Goal: Transaction & Acquisition: Book appointment/travel/reservation

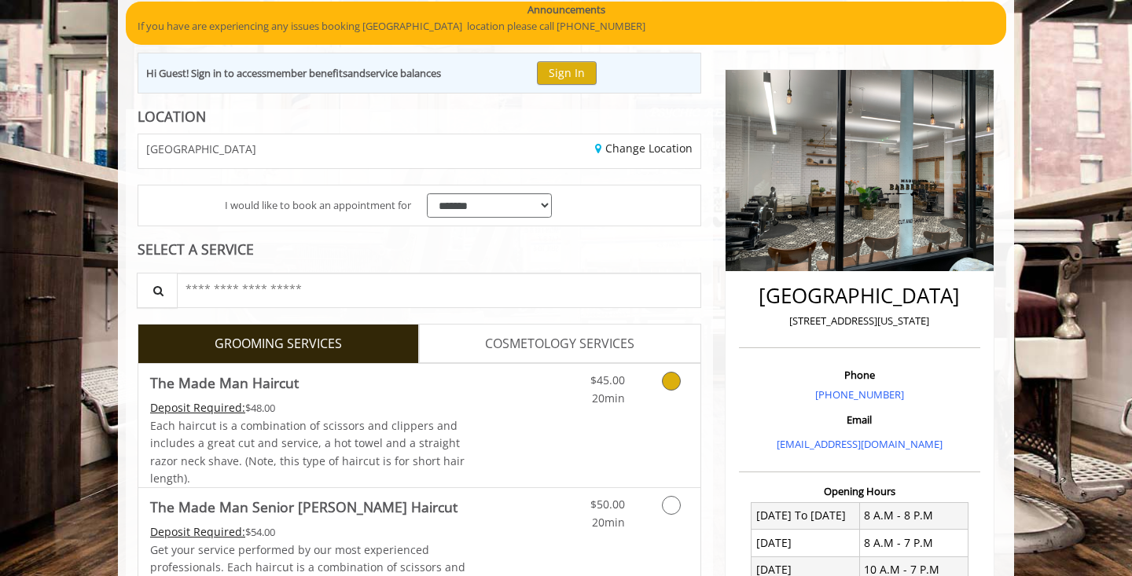
click at [612, 375] on span "$45.00" at bounding box center [608, 380] width 35 height 15
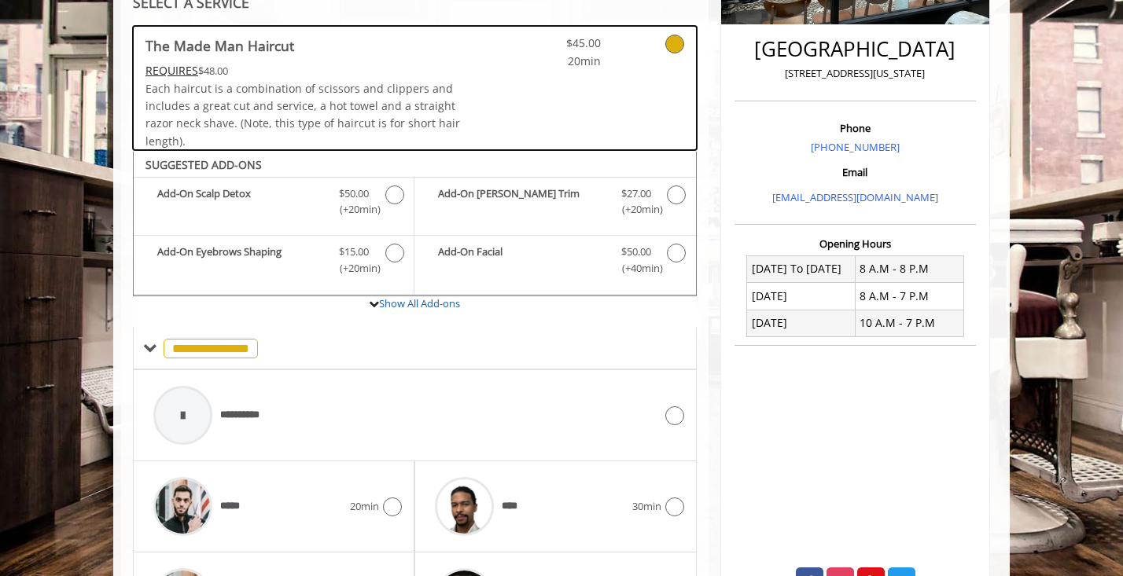
scroll to position [524, 0]
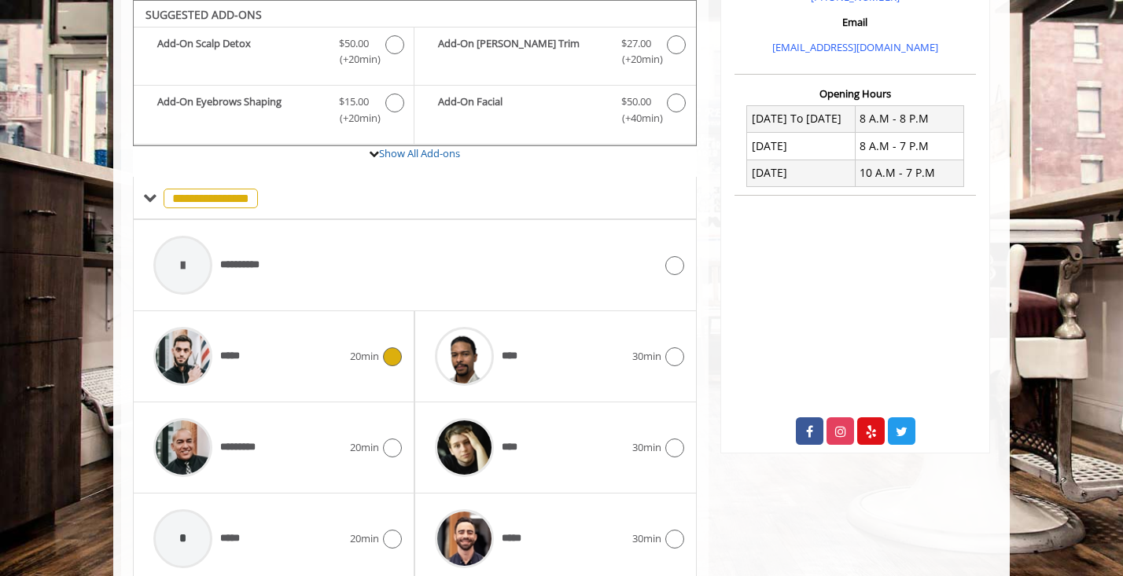
click at [352, 348] on div "20min" at bounding box center [376, 357] width 52 height 19
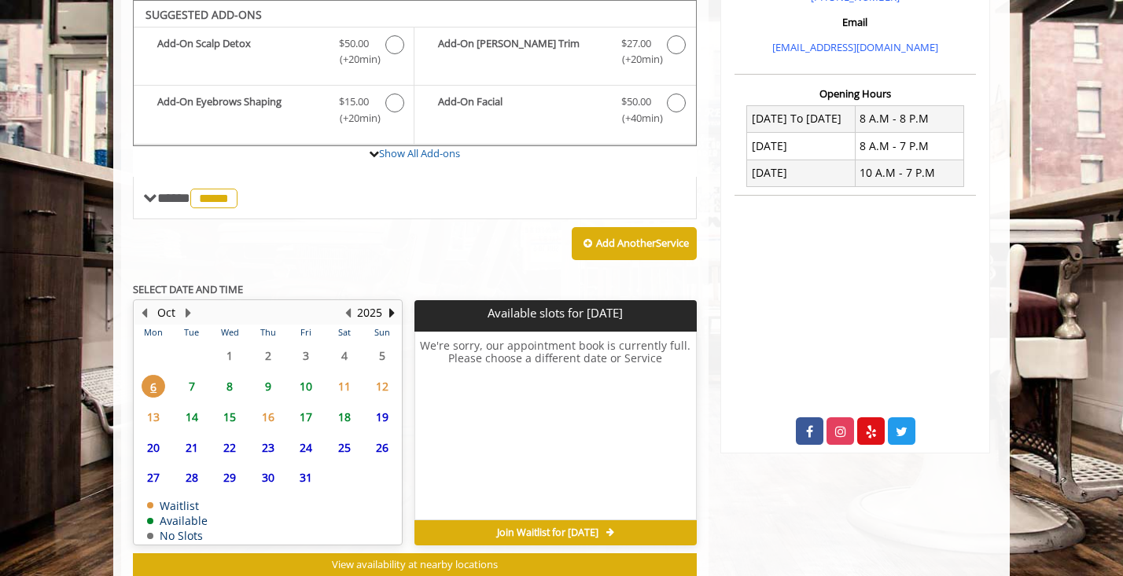
click at [197, 380] on span "7" at bounding box center [192, 386] width 24 height 23
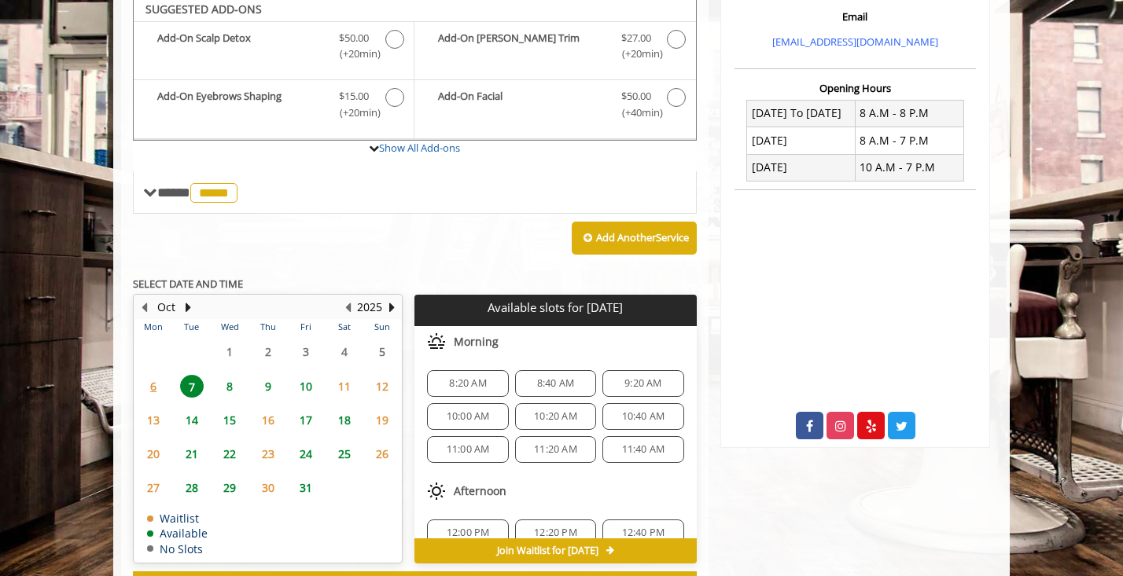
scroll to position [525, 0]
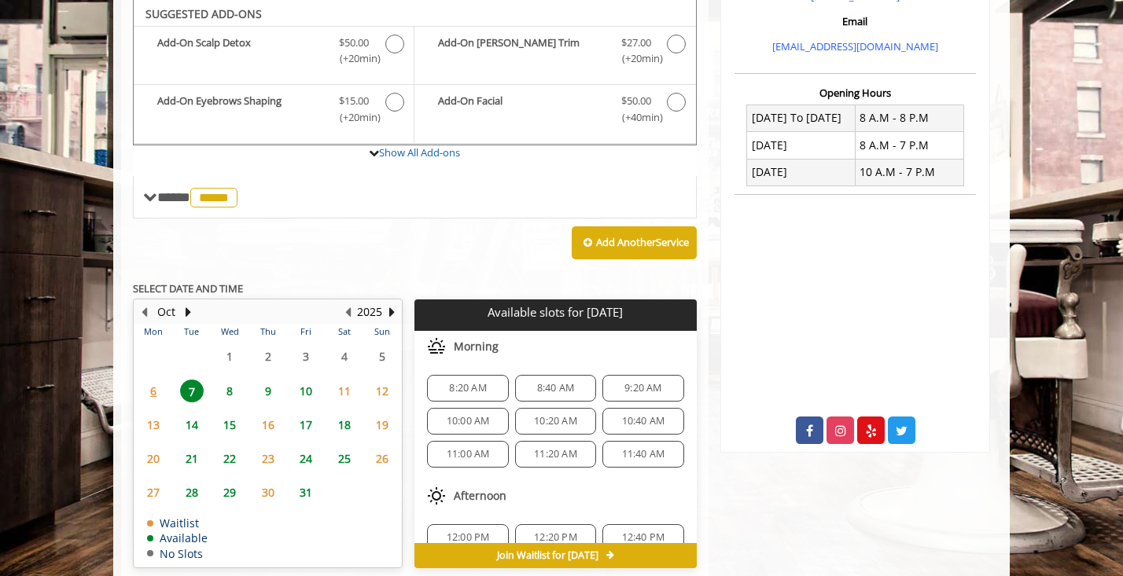
click at [473, 388] on span "8:20 AM" at bounding box center [467, 388] width 37 height 13
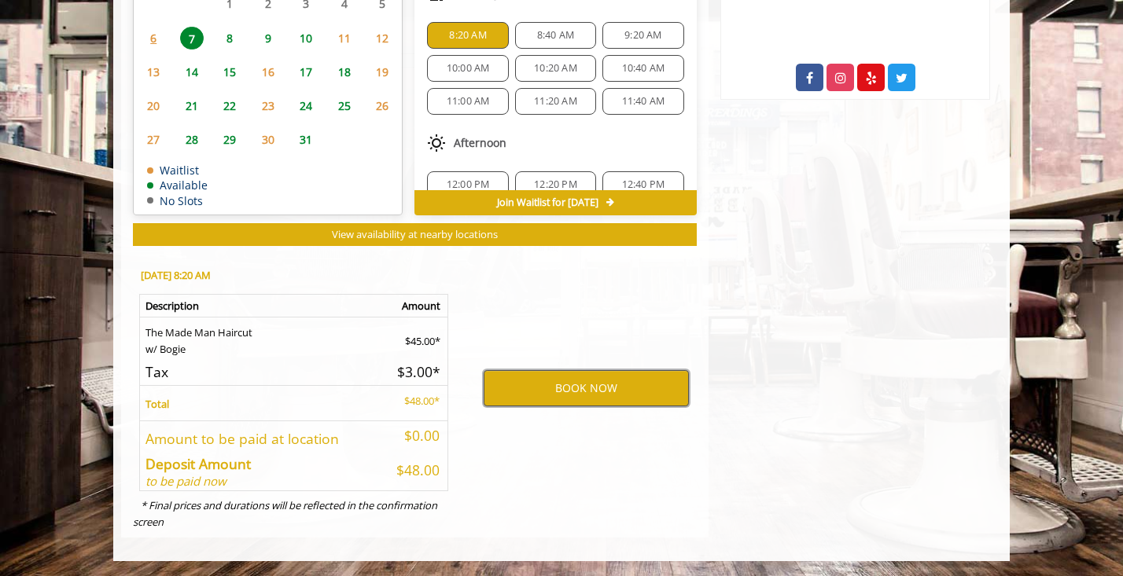
click at [547, 389] on button "BOOK NOW" at bounding box center [586, 388] width 205 height 36
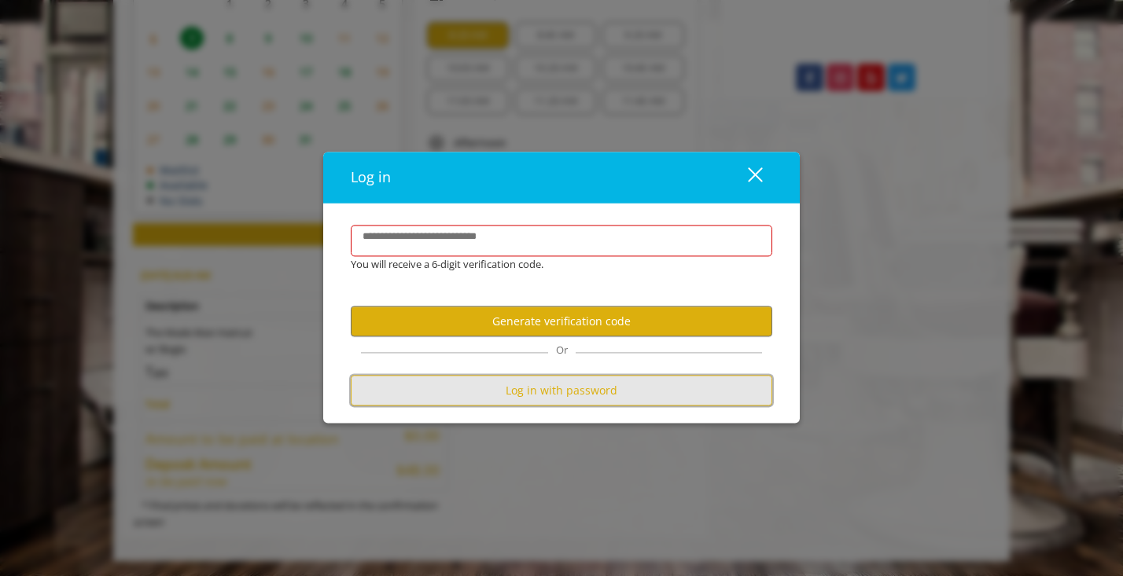
click at [658, 397] on button "Log in with password" at bounding box center [562, 391] width 422 height 31
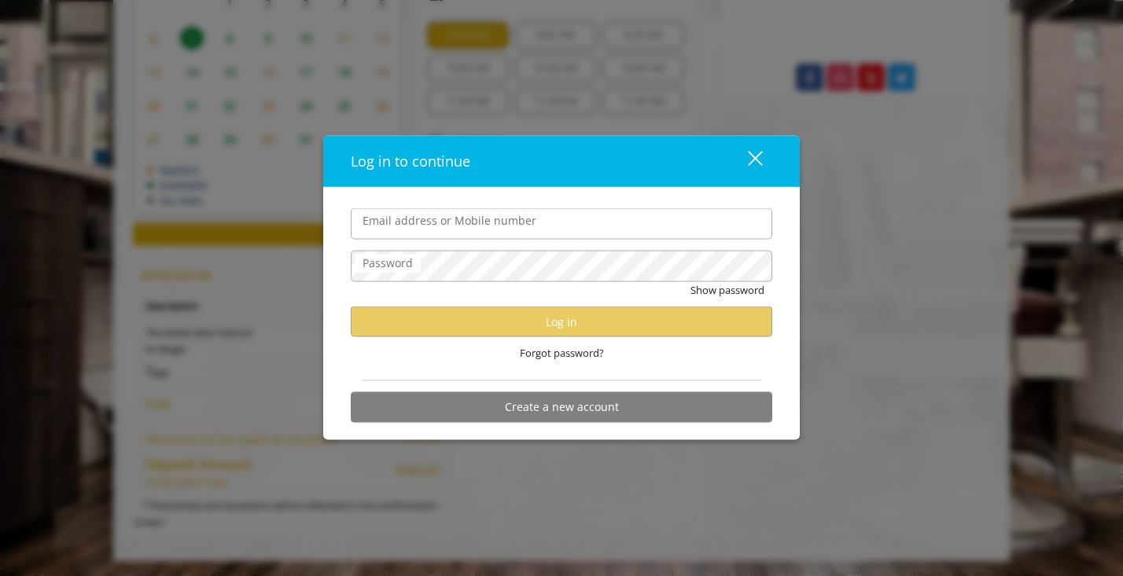
click at [525, 230] on input "Email address or Mobile number" at bounding box center [562, 223] width 422 height 31
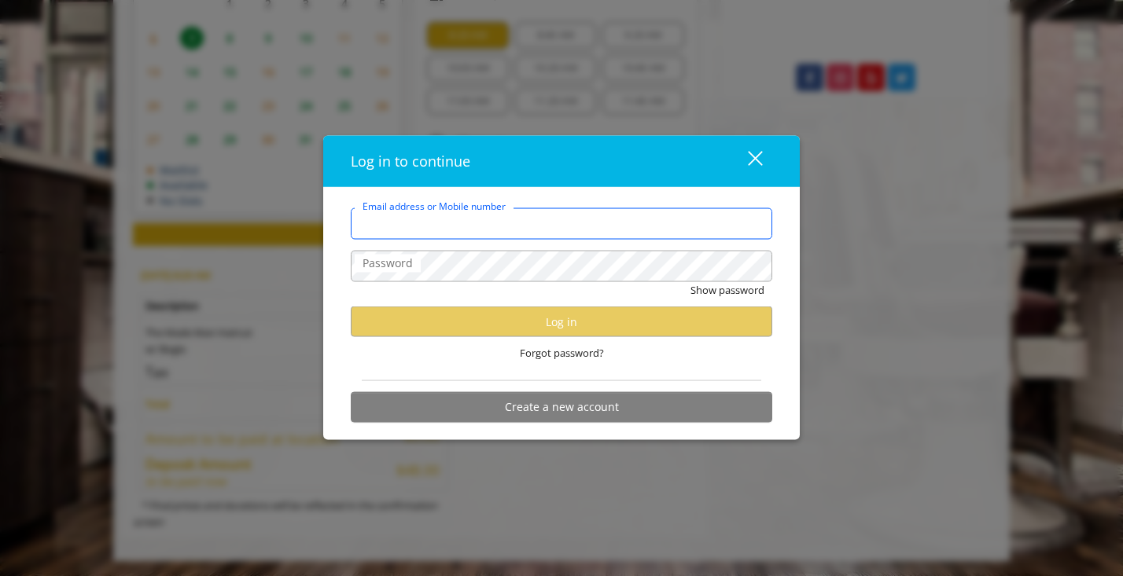
type input "**********"
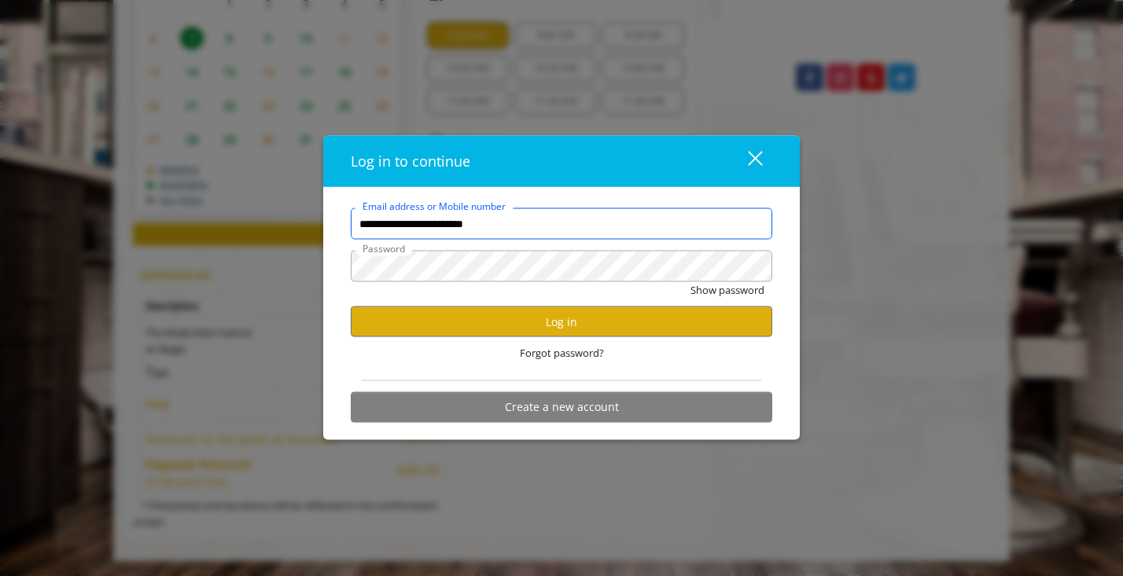
scroll to position [0, 0]
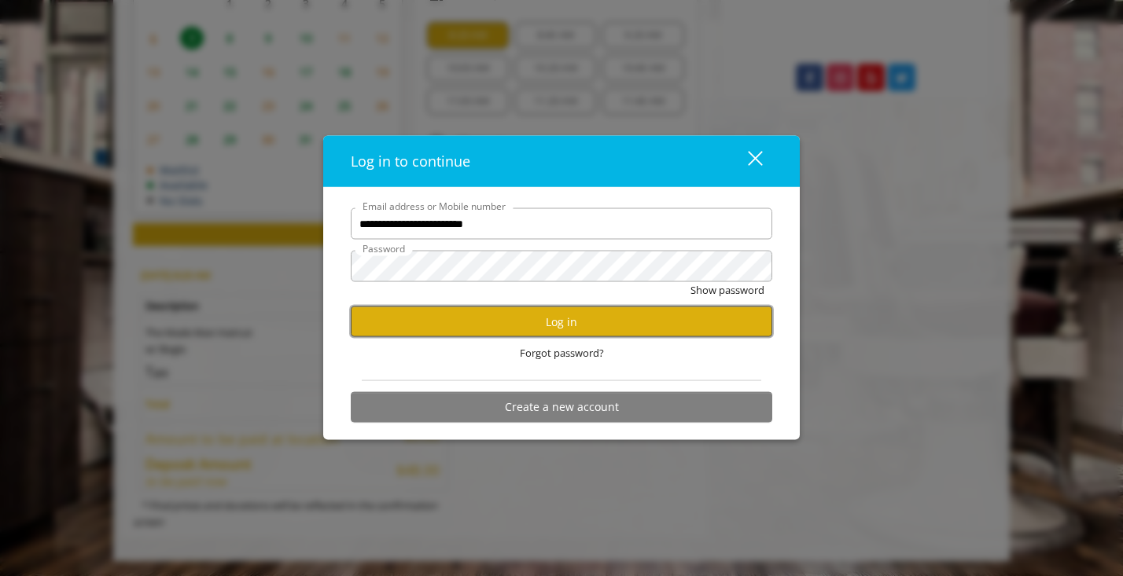
click at [570, 336] on button "Log in" at bounding box center [562, 322] width 422 height 31
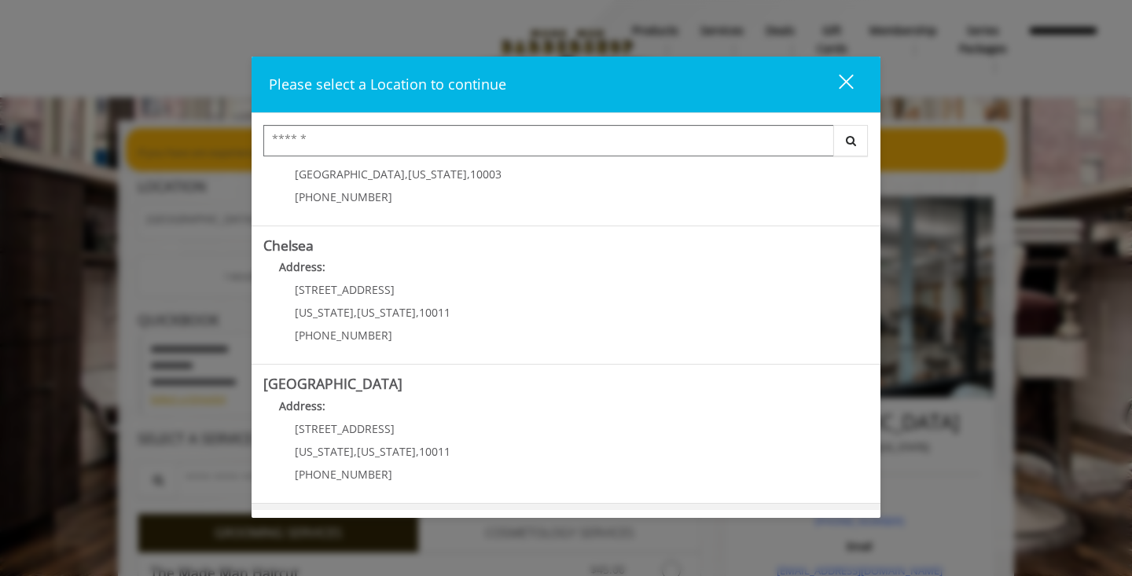
scroll to position [14, 0]
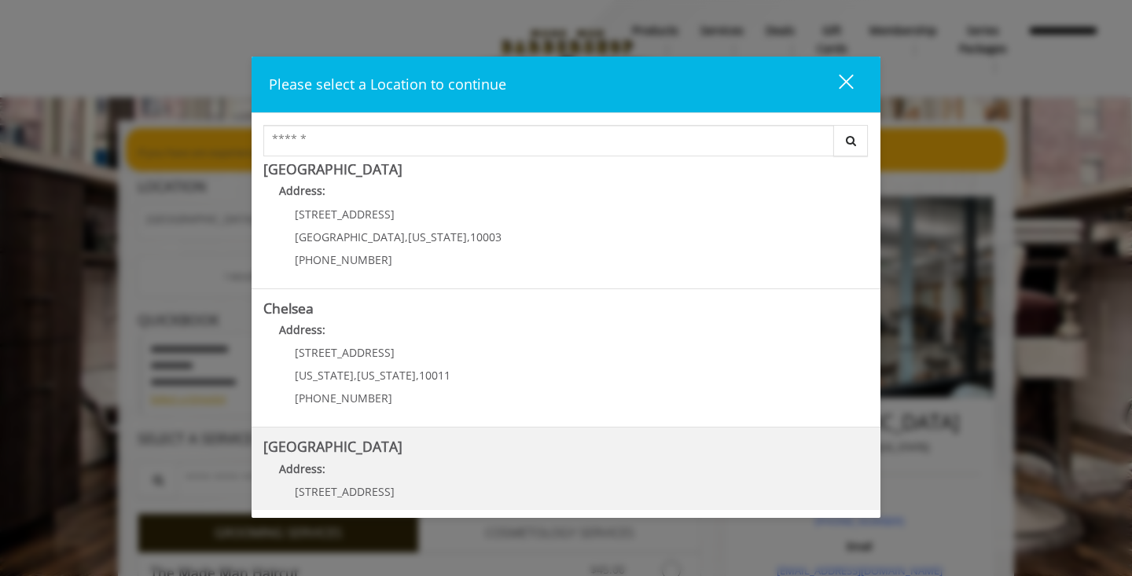
click at [542, 492] on Street "Chelsea 15th Street Address: 267 W 15th St New York , New York , 10011 (646) 85…" at bounding box center [566, 497] width 606 height 115
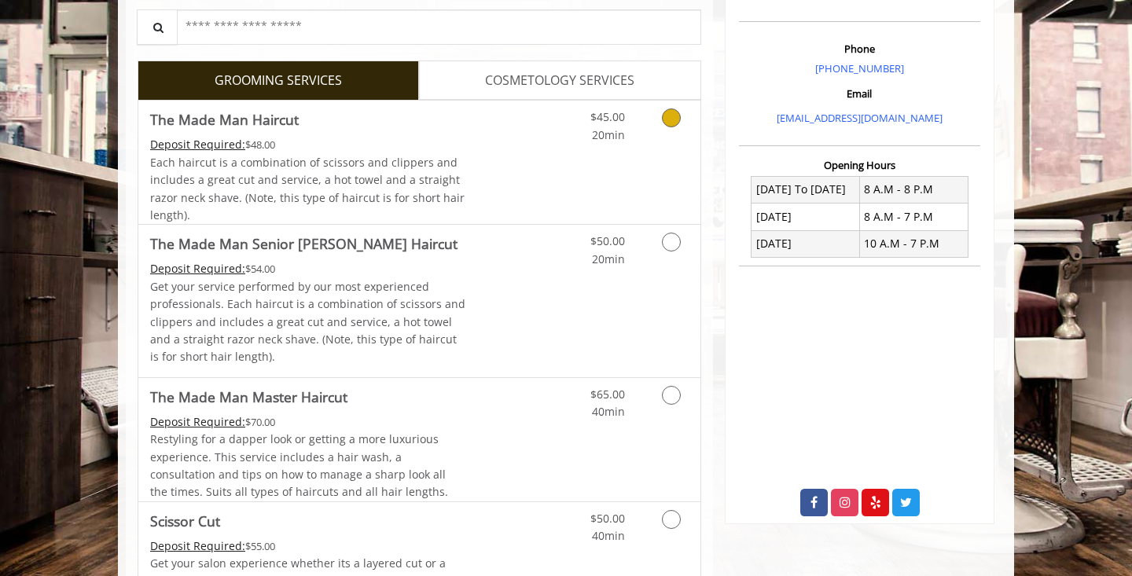
click at [564, 145] on div "$45.00 20min" at bounding box center [630, 162] width 141 height 123
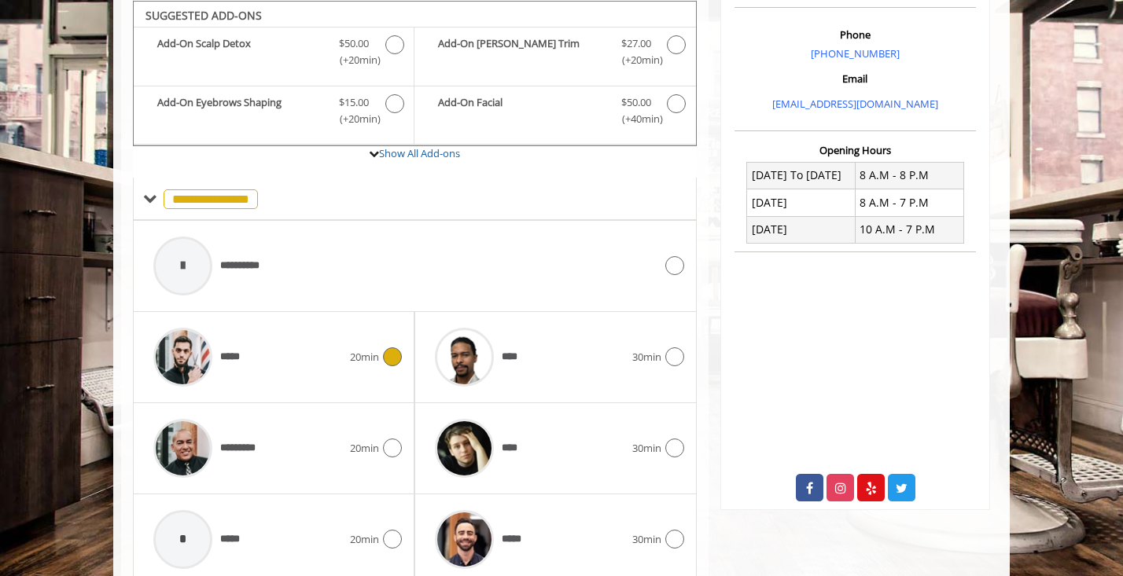
click at [286, 357] on div "*****" at bounding box center [247, 357] width 204 height 75
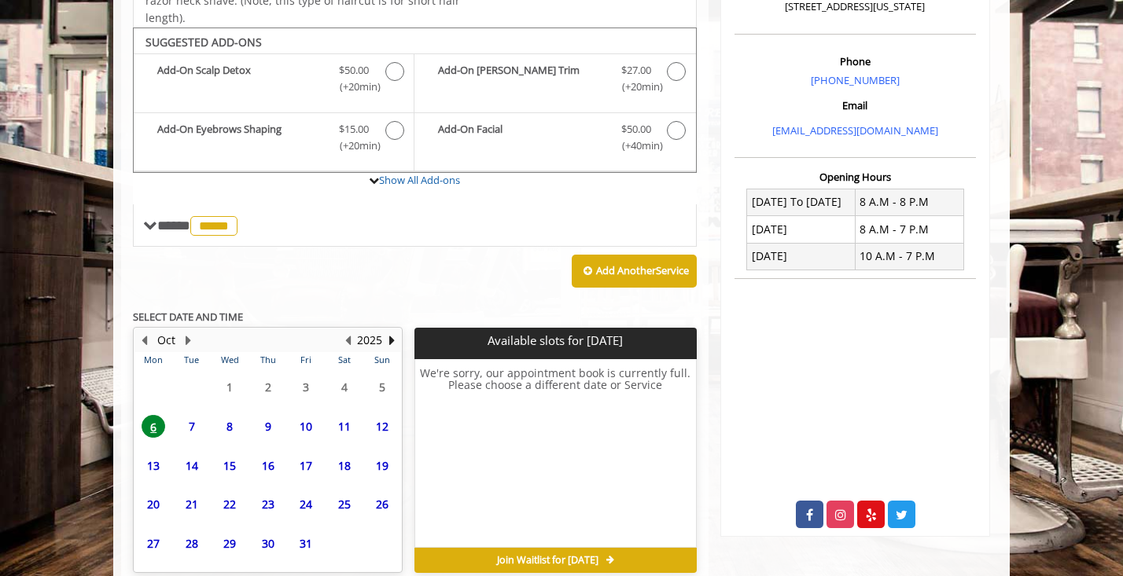
scroll to position [467, 0]
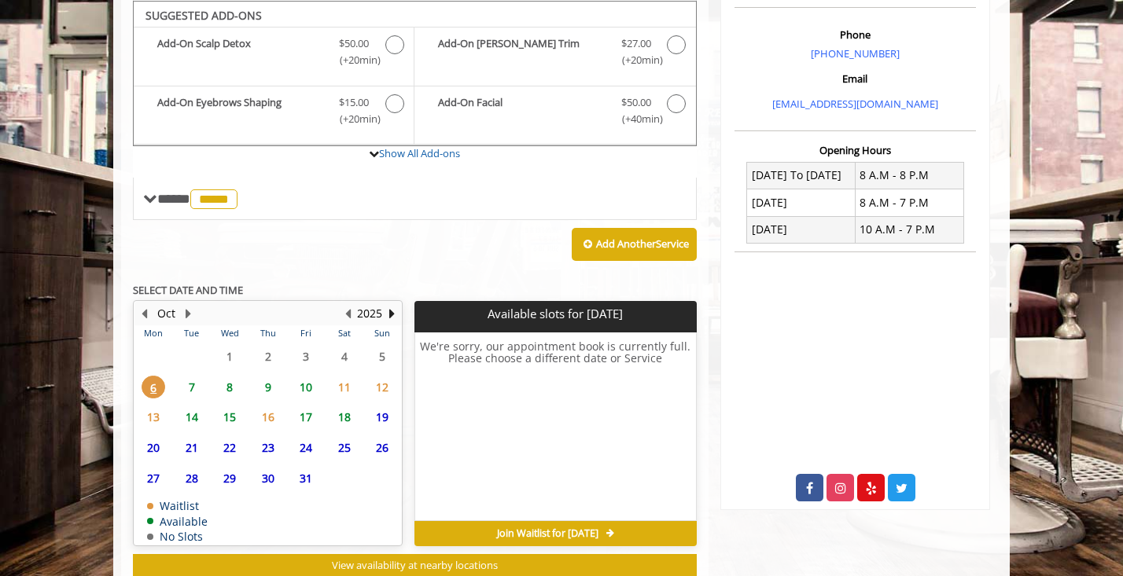
click at [190, 379] on span "7" at bounding box center [192, 387] width 24 height 23
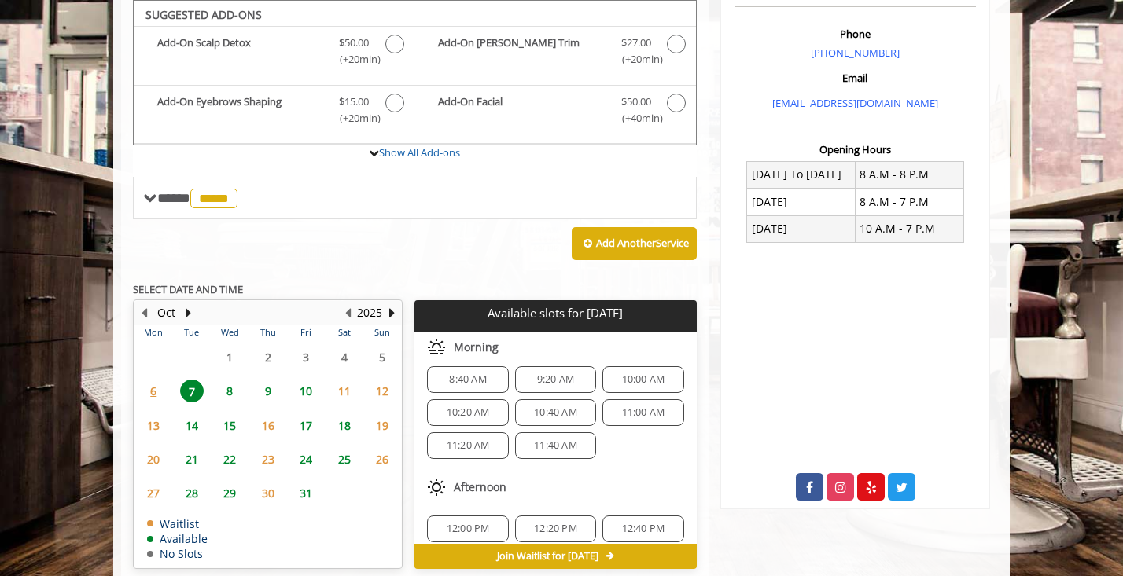
scroll to position [0, 0]
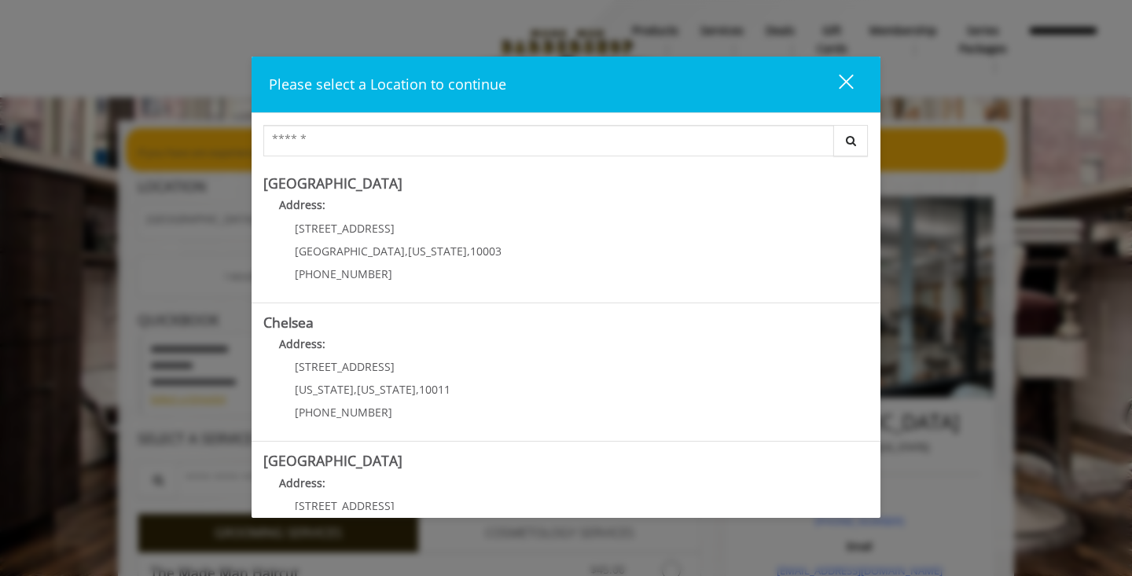
click at [848, 93] on div "close" at bounding box center [836, 85] width 31 height 24
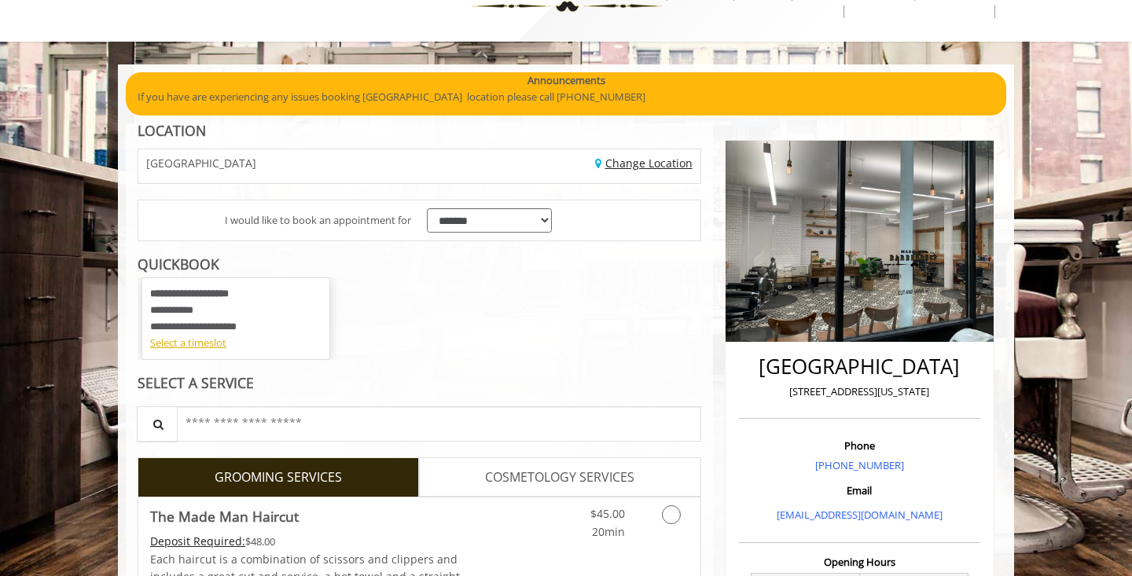
scroll to position [62, 0]
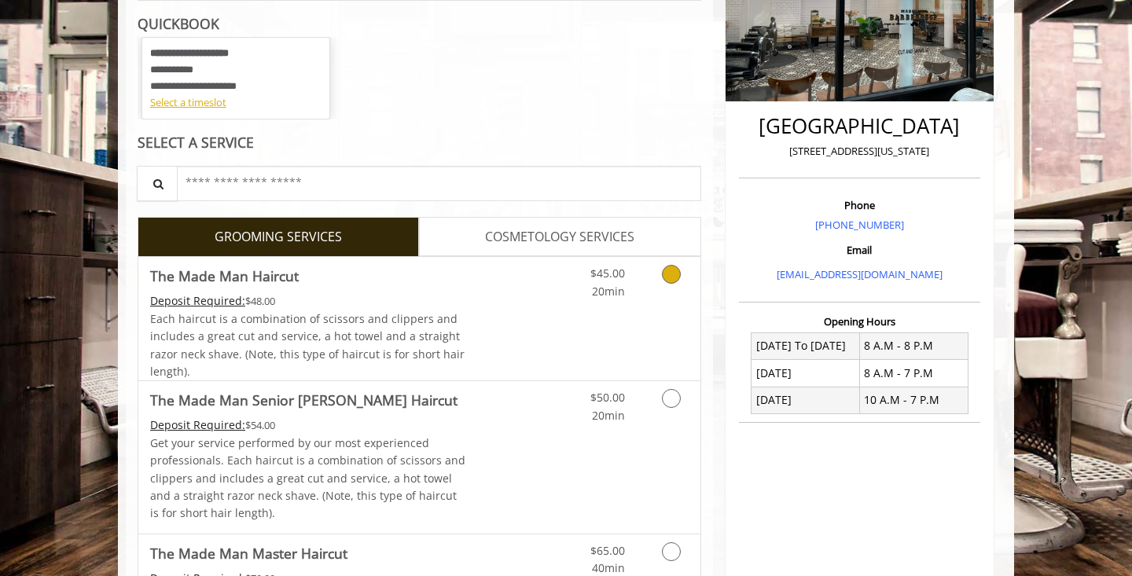
click at [377, 330] on span "Each haircut is a combination of scissors and clippers and includes a great cut…" at bounding box center [307, 345] width 315 height 68
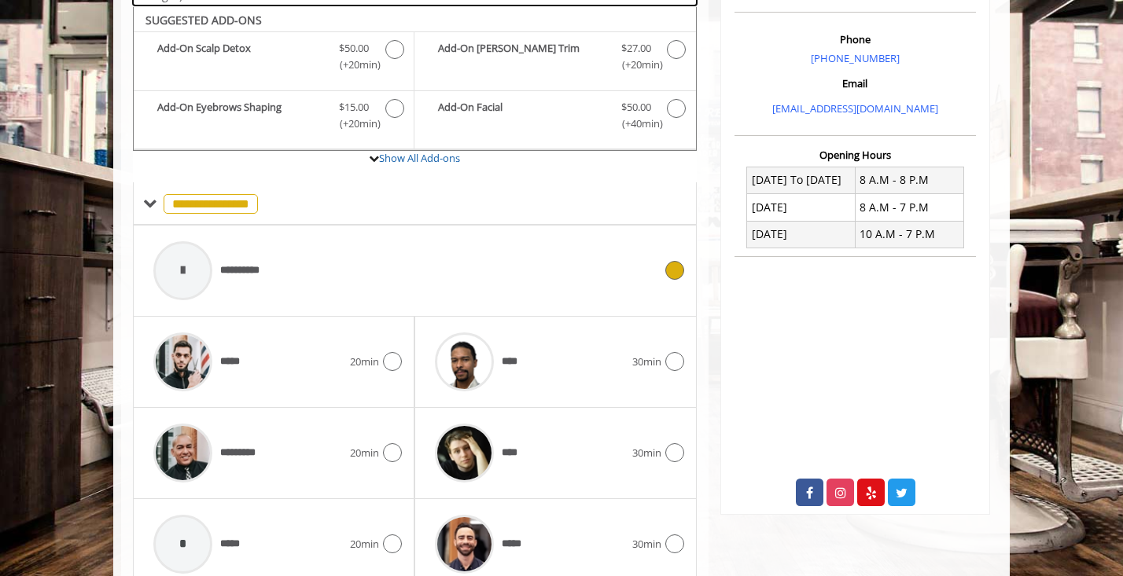
scroll to position [467, 0]
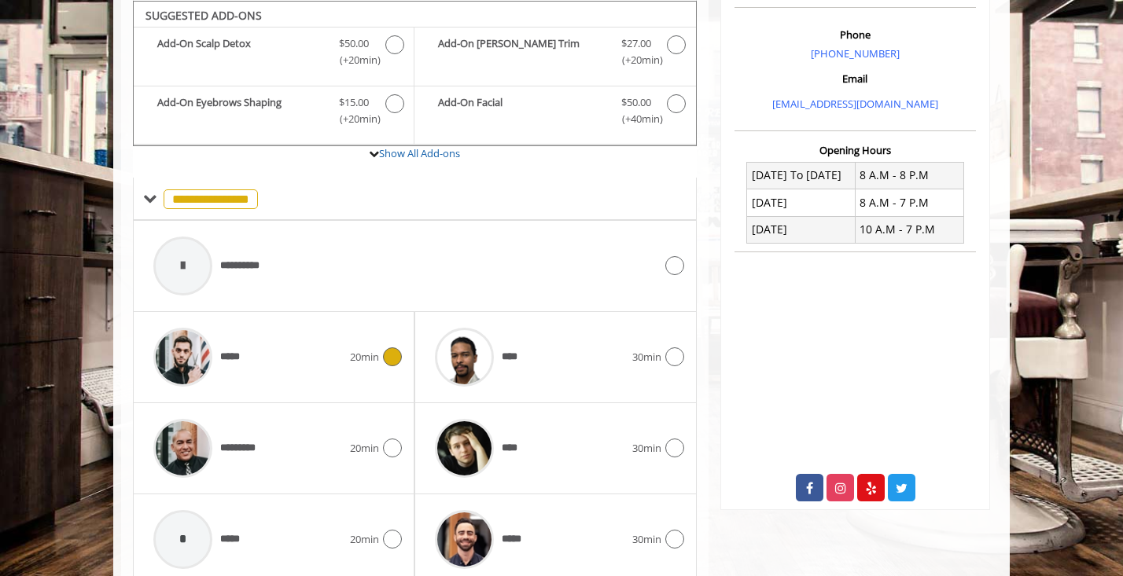
click at [295, 347] on div "*****" at bounding box center [247, 357] width 204 height 75
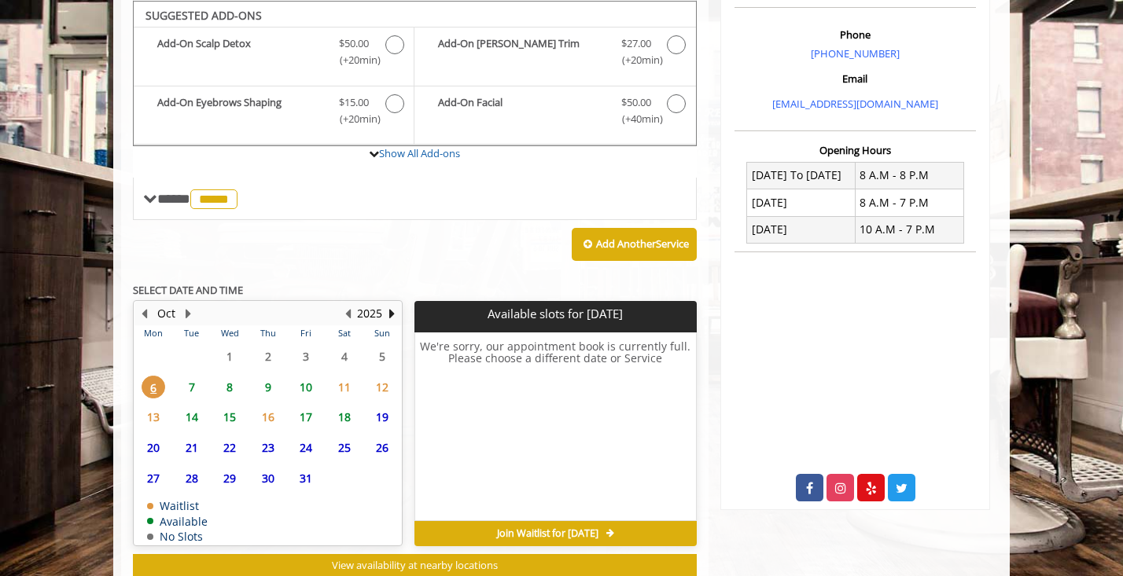
click at [185, 389] on span "7" at bounding box center [192, 387] width 24 height 23
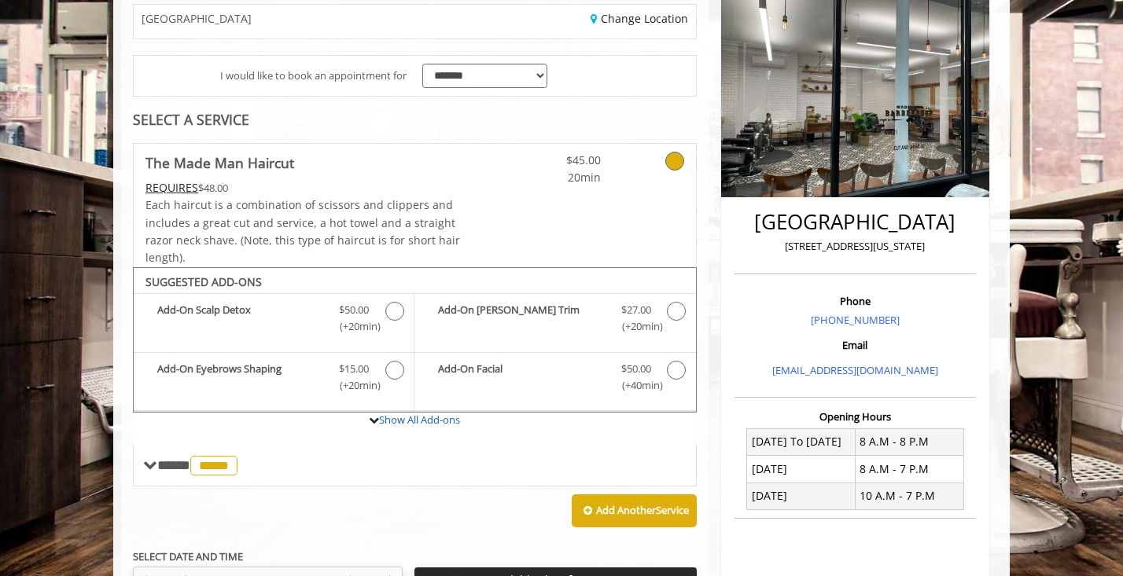
scroll to position [0, 0]
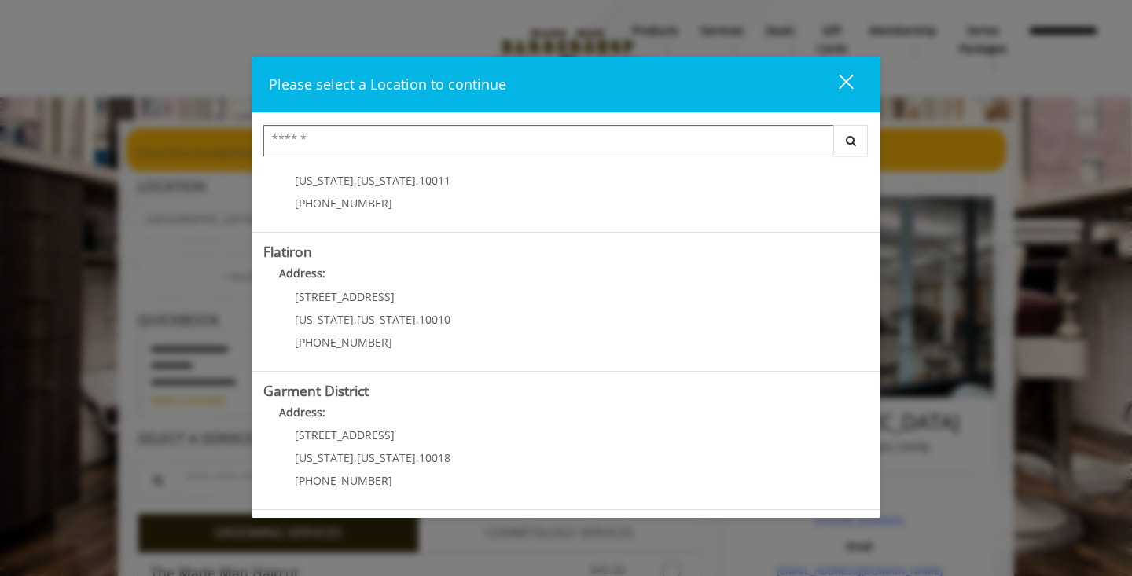
scroll to position [245, 0]
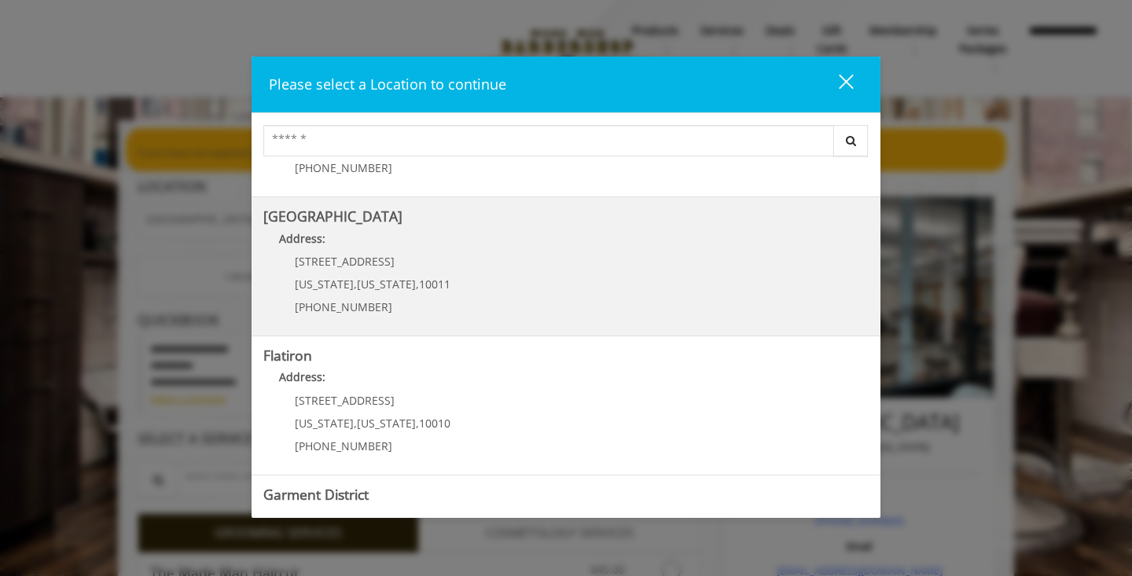
click at [372, 254] on Street "Address:" at bounding box center [566, 242] width 606 height 25
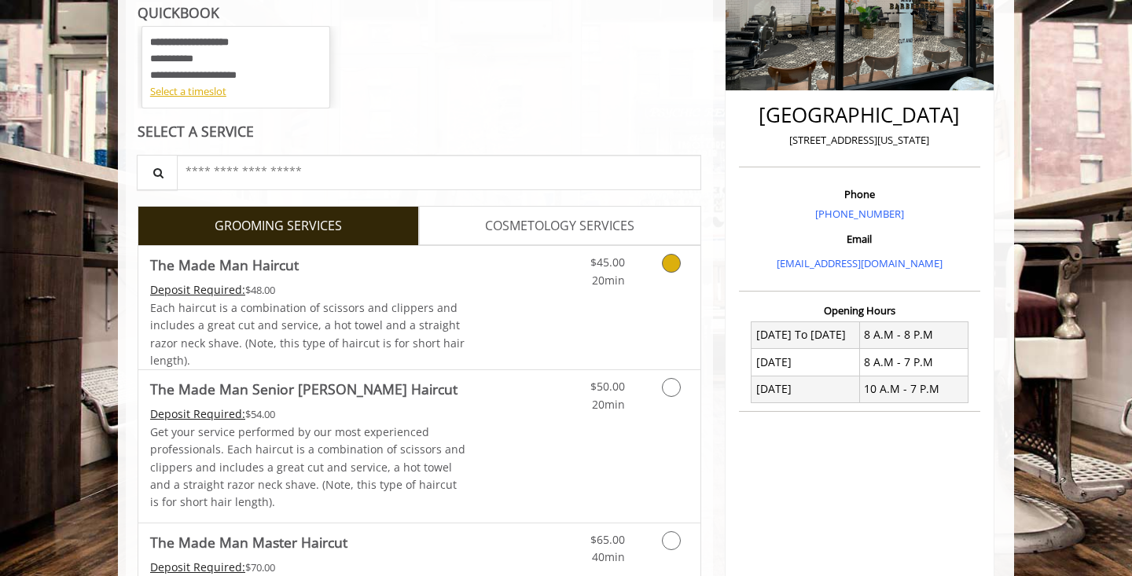
click at [366, 278] on link "The Made Man Haircut Deposit Required: $48.00 Each haircut is a combination of …" at bounding box center [308, 307] width 316 height 123
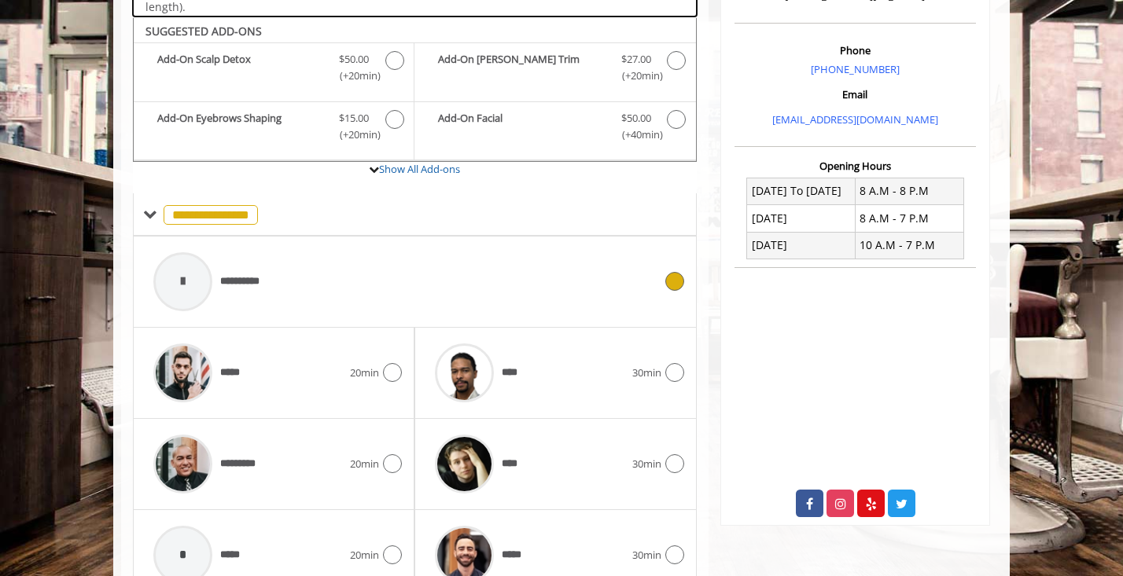
scroll to position [468, 0]
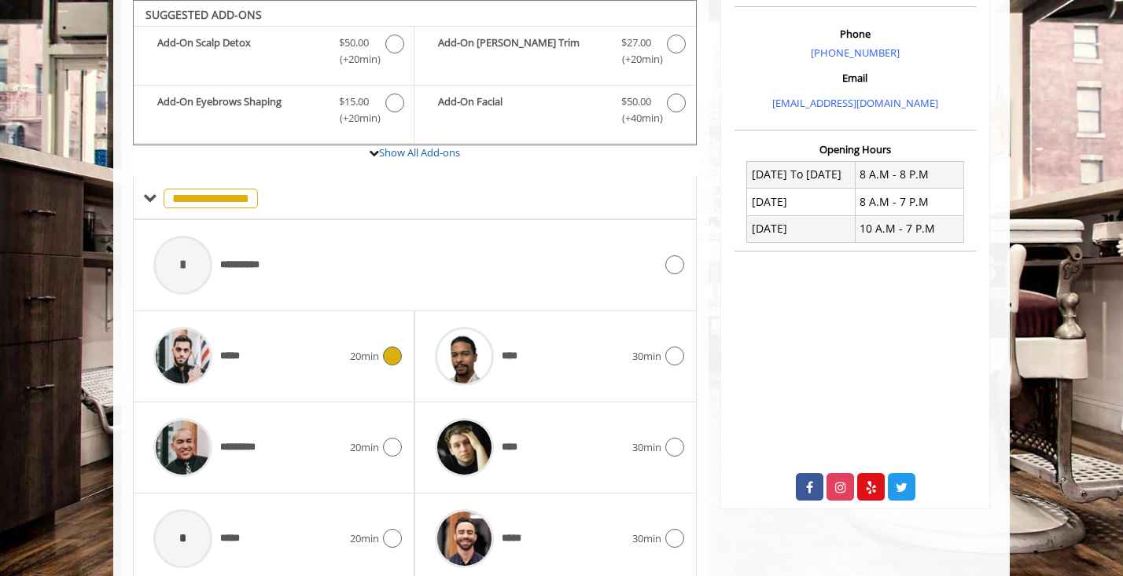
click at [319, 344] on div "*****" at bounding box center [247, 356] width 204 height 75
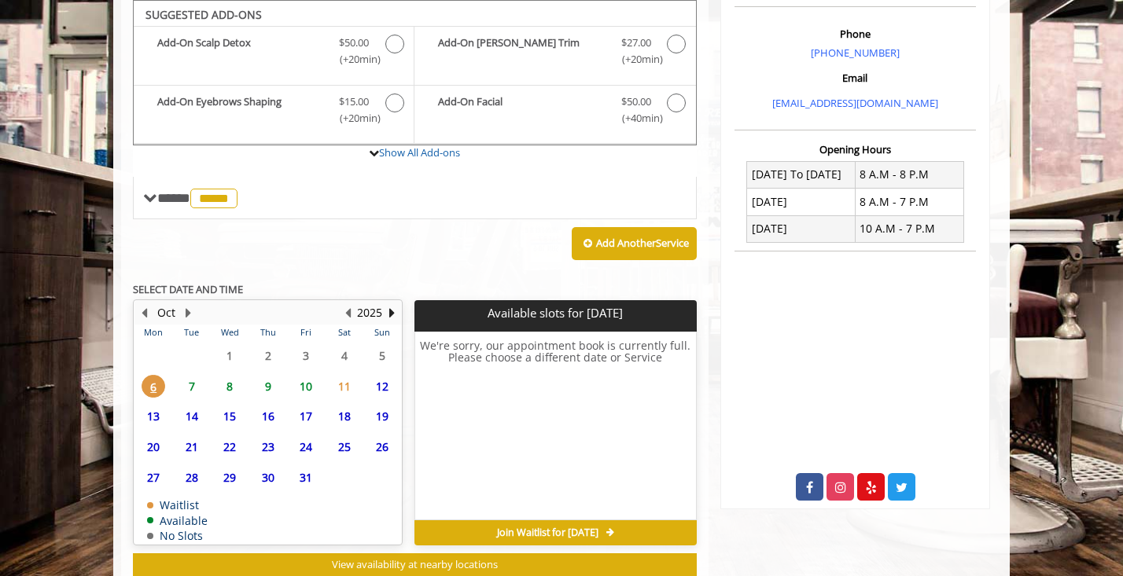
click at [190, 386] on span "7" at bounding box center [192, 386] width 24 height 23
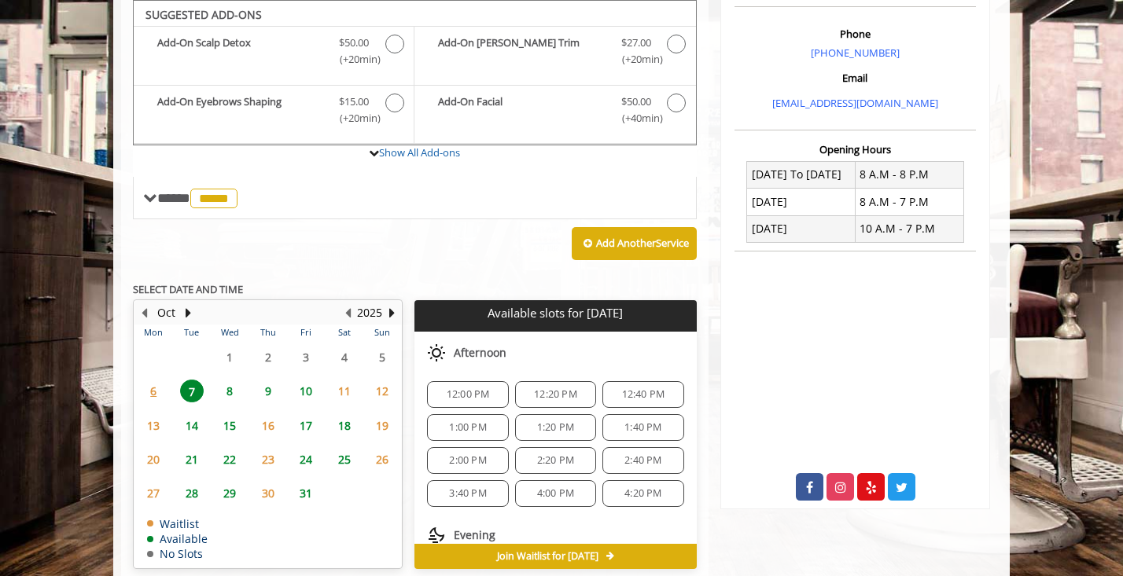
scroll to position [203, 0]
